Goal: Task Accomplishment & Management: Manage account settings

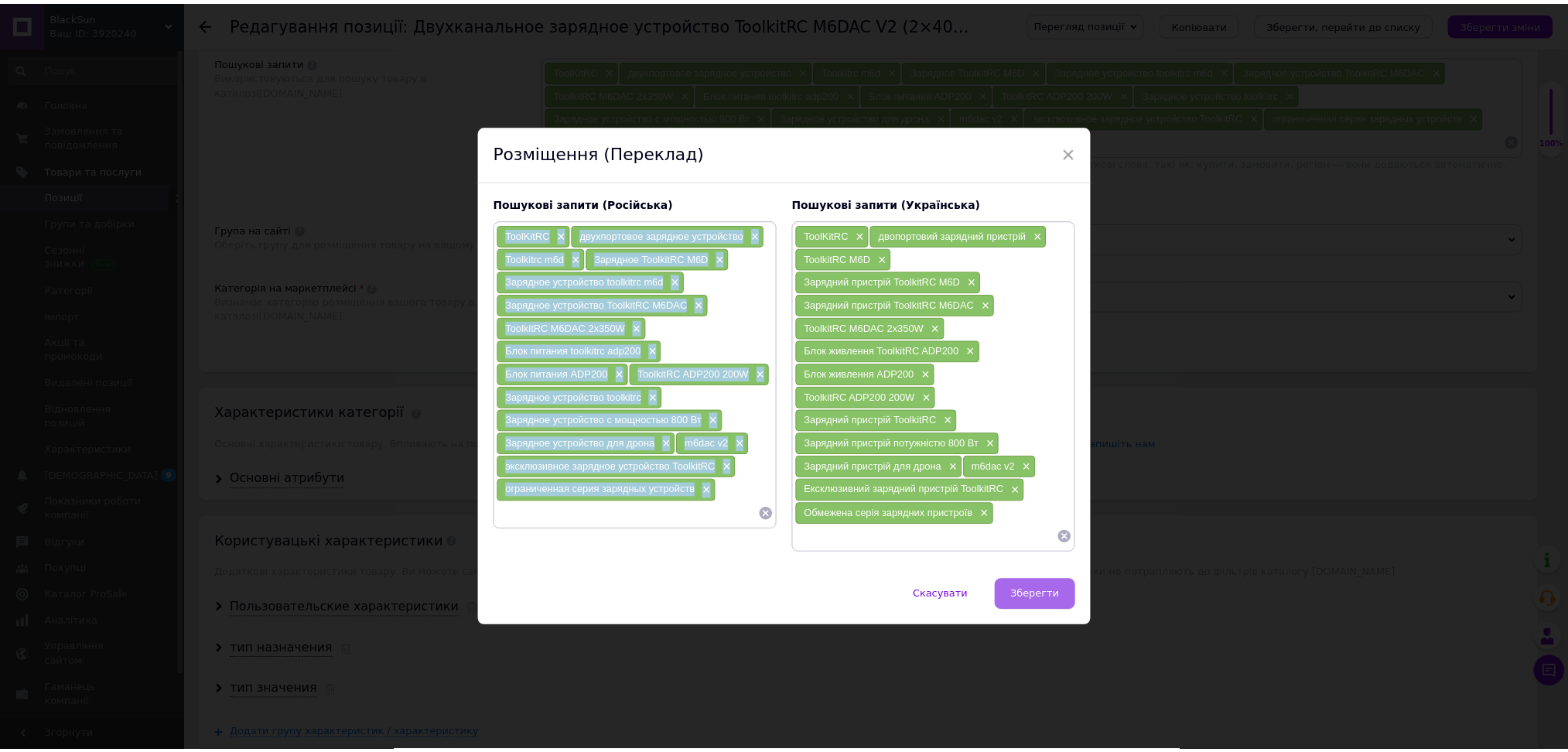
scroll to position [929, 0]
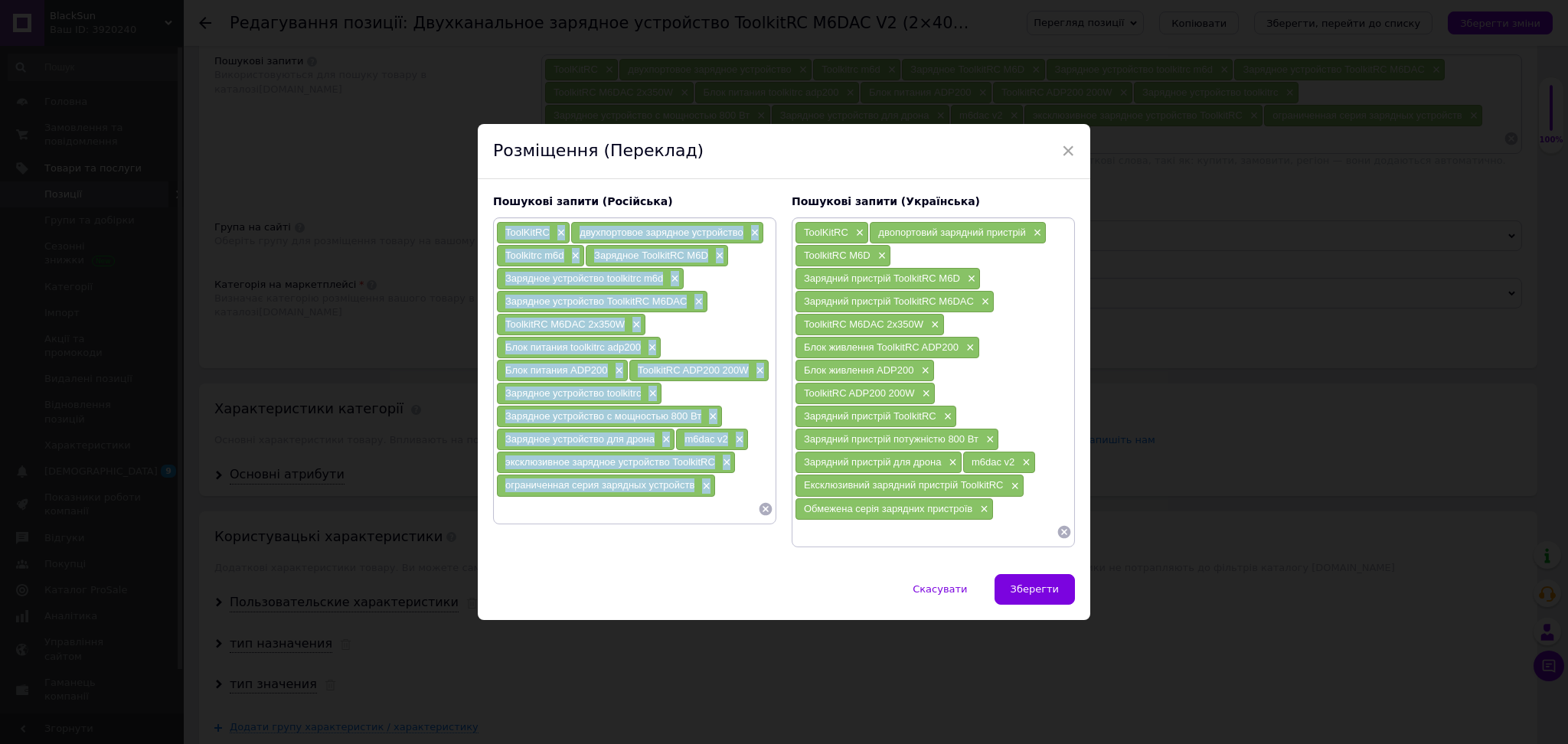
click at [1029, 591] on span "Зберегти" at bounding box center [1034, 589] width 48 height 12
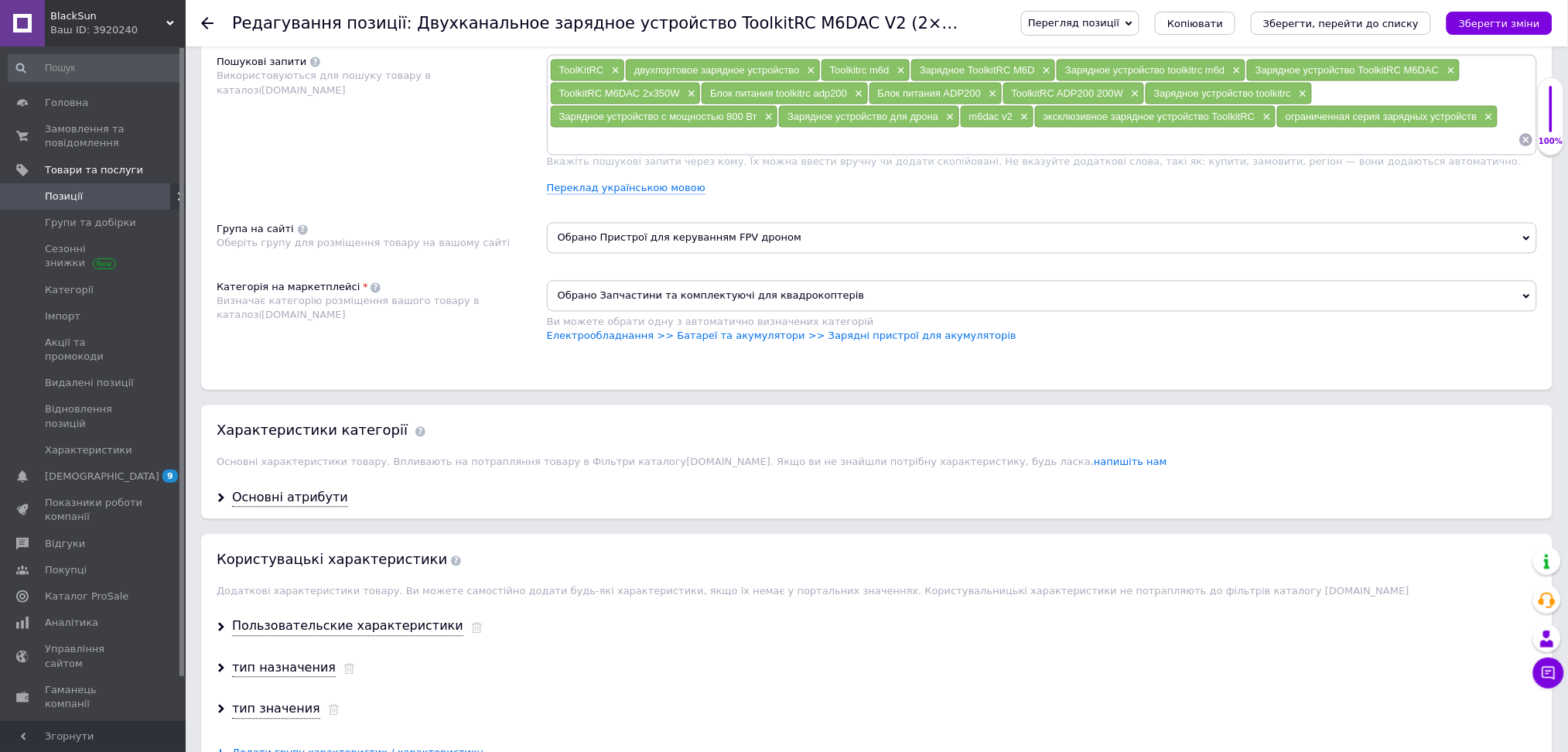
click at [204, 13] on div at bounding box center [217, 23] width 31 height 46
click at [102, 133] on span "Замовлення та повідомлення" at bounding box center [93, 135] width 98 height 28
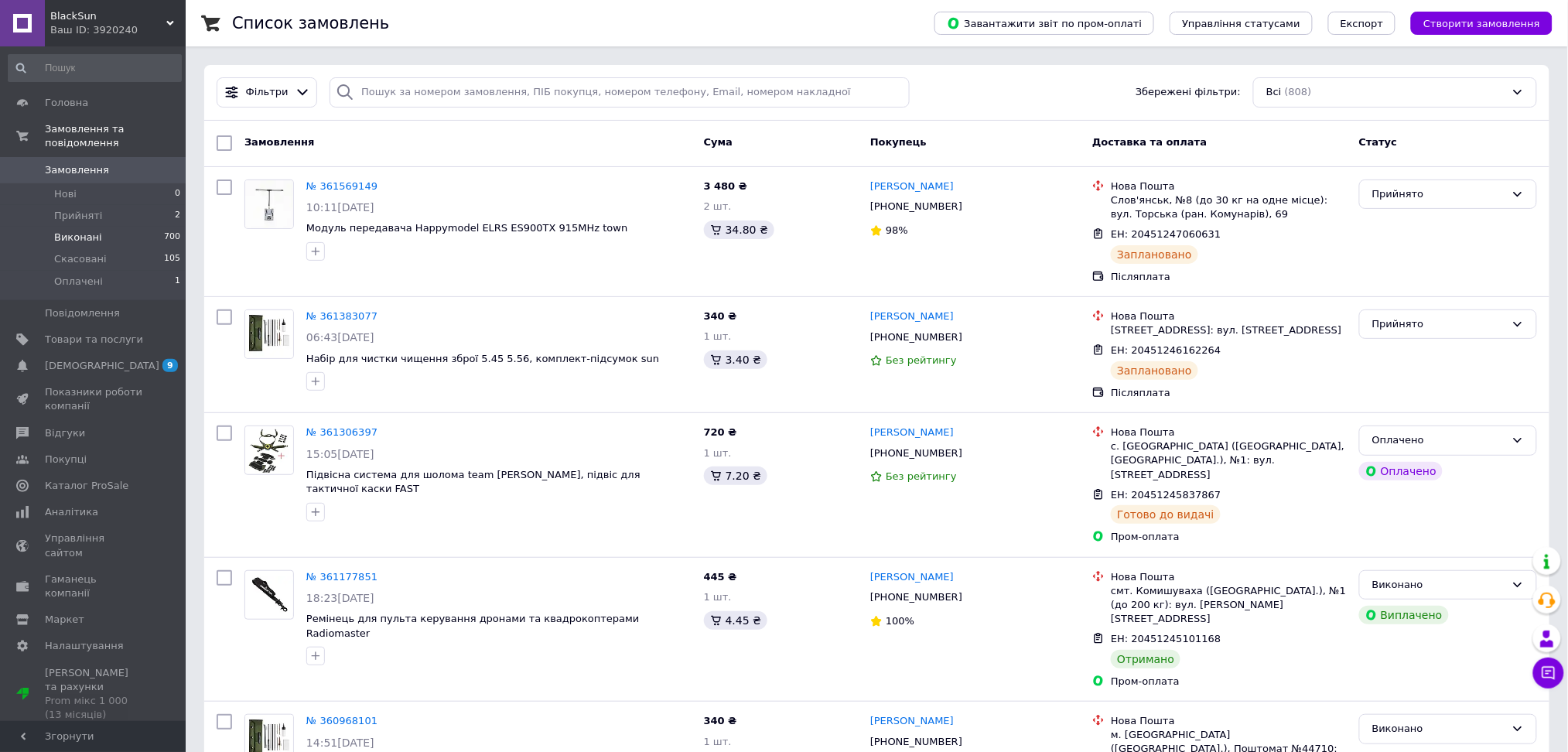
click at [133, 229] on li "Виконані 700" at bounding box center [95, 237] width 190 height 22
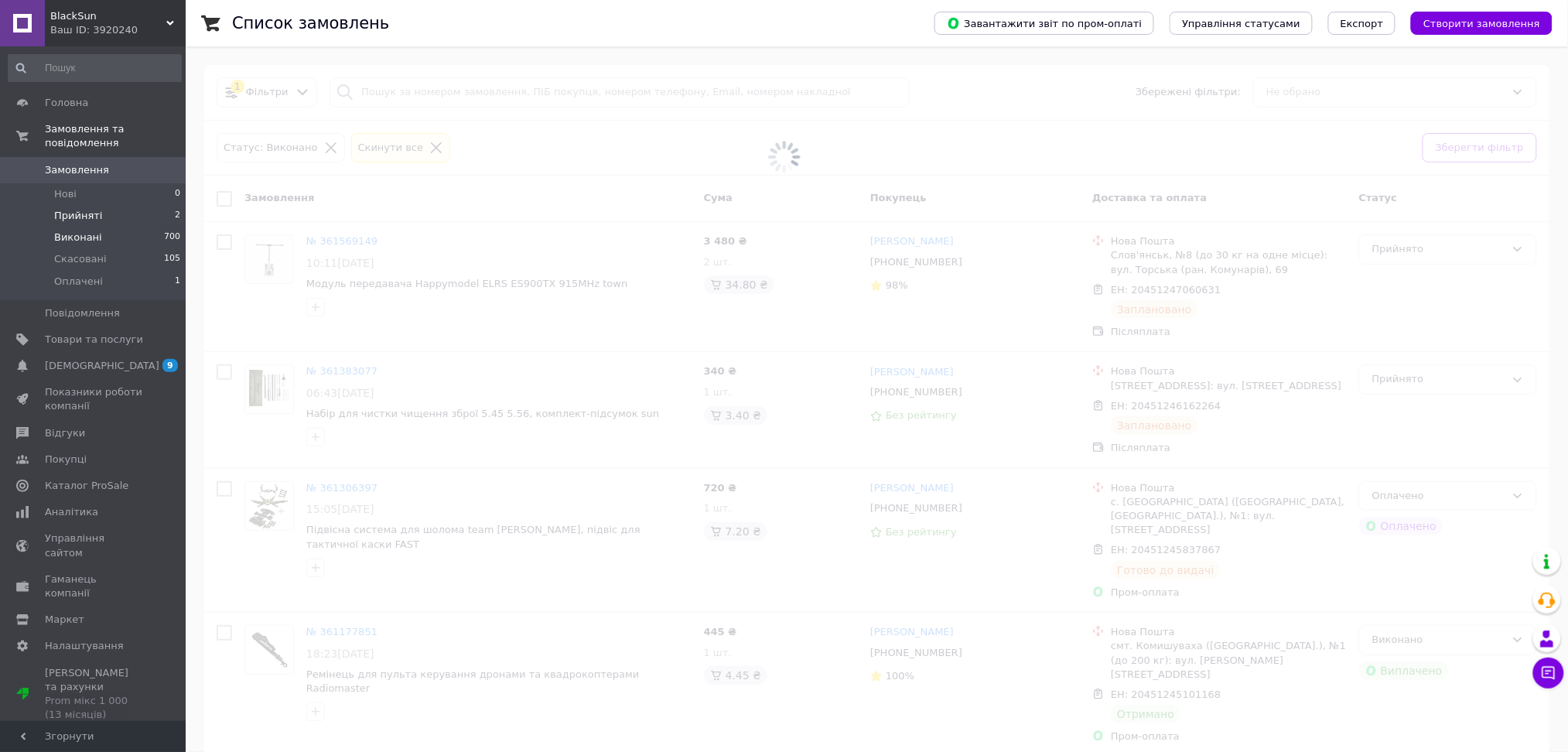
click at [121, 205] on li "Прийняті 2" at bounding box center [95, 215] width 190 height 22
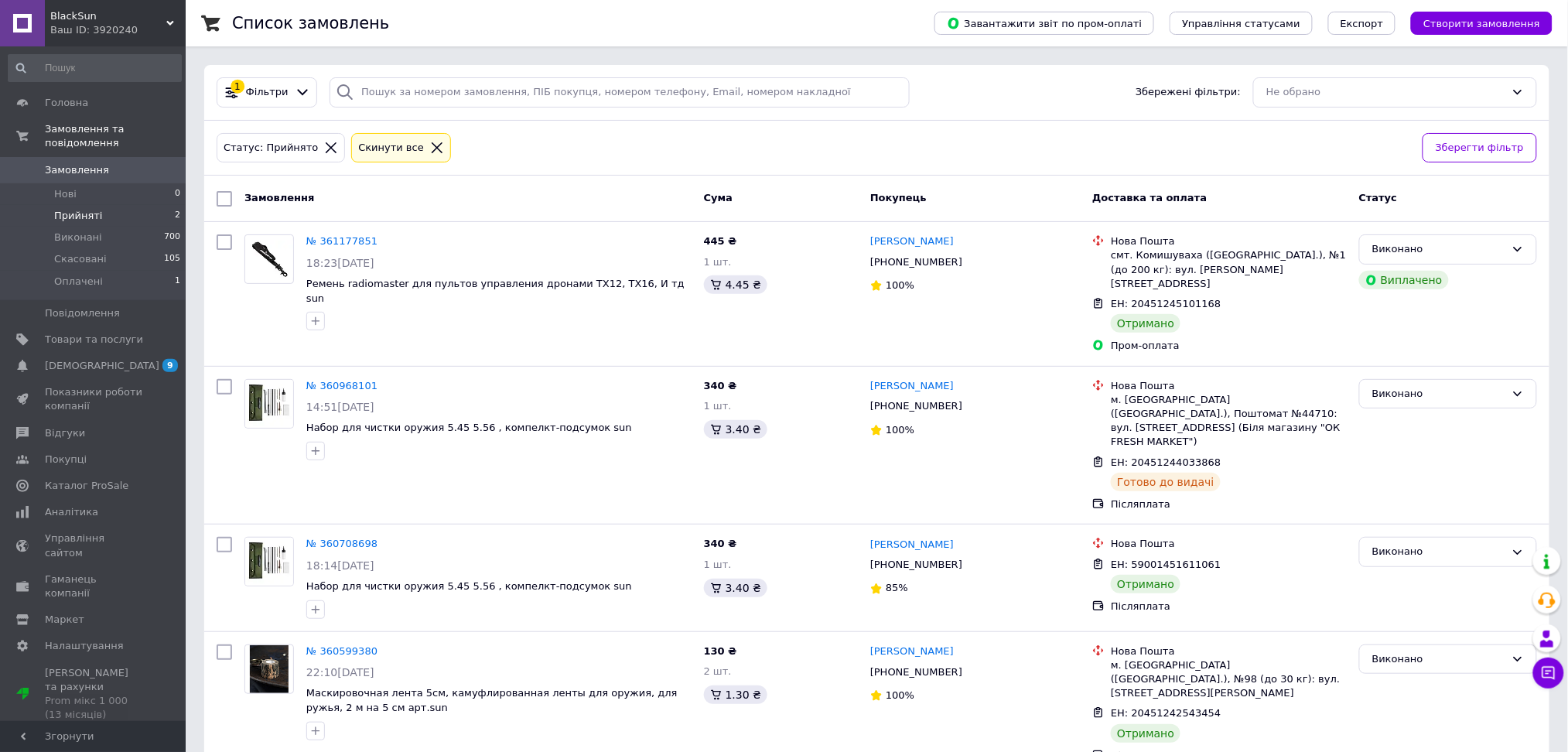
click at [109, 205] on li "Прийняті 2" at bounding box center [95, 215] width 190 height 22
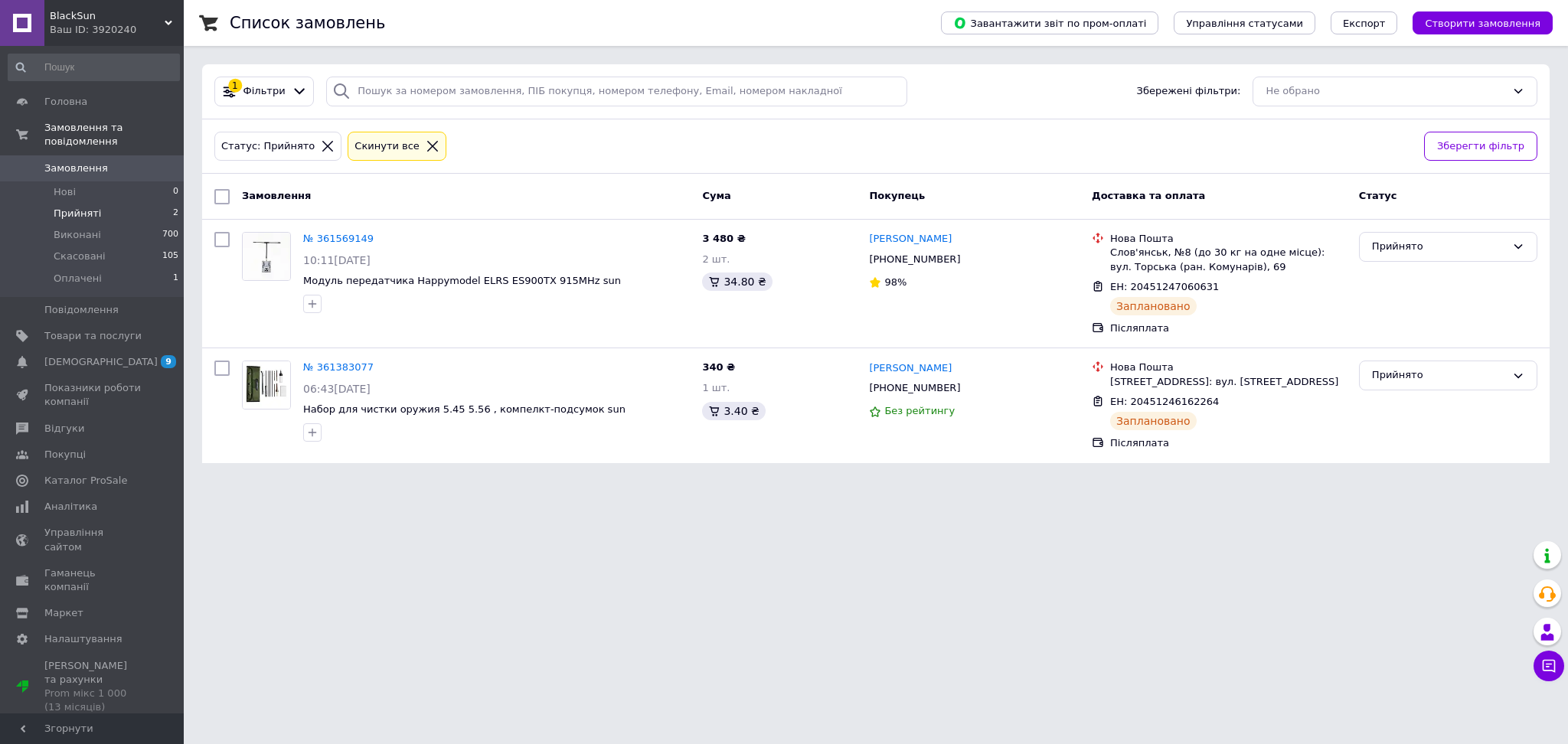
click at [1073, 482] on html "BlackSun Ваш ID: 3920240 Сайт BlackSun Кабінет покупця Перевірити стан системи …" at bounding box center [784, 240] width 1568 height 482
click at [116, 329] on span "Товари та послуги" at bounding box center [92, 336] width 97 height 13
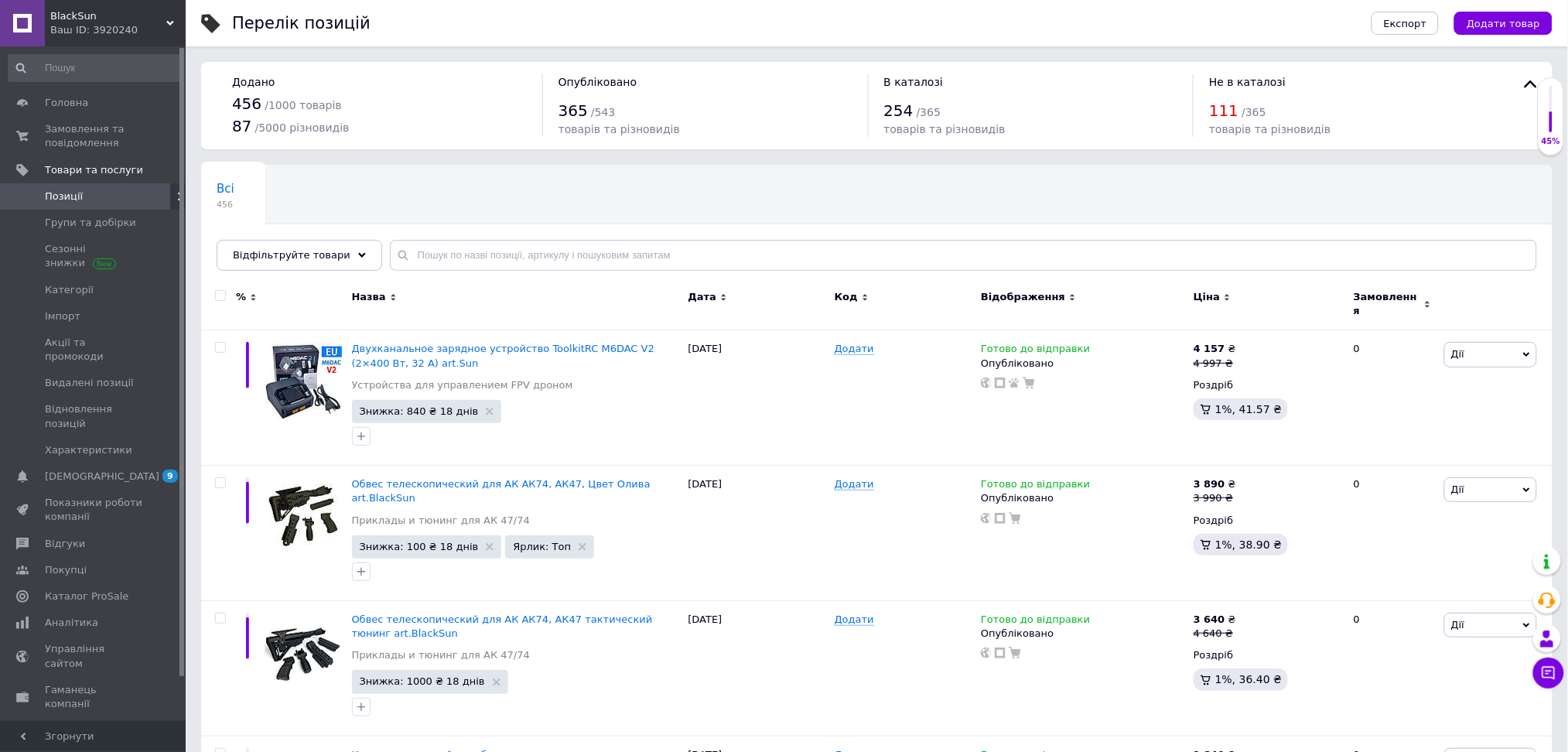
click at [1140, 174] on div "Всі 456 Ok Відфільтровано... Зберегти" at bounding box center [877, 225] width 1351 height 127
click at [117, 135] on span "Замовлення та повідомлення" at bounding box center [93, 135] width 98 height 28
